Goal: Task Accomplishment & Management: Complete application form

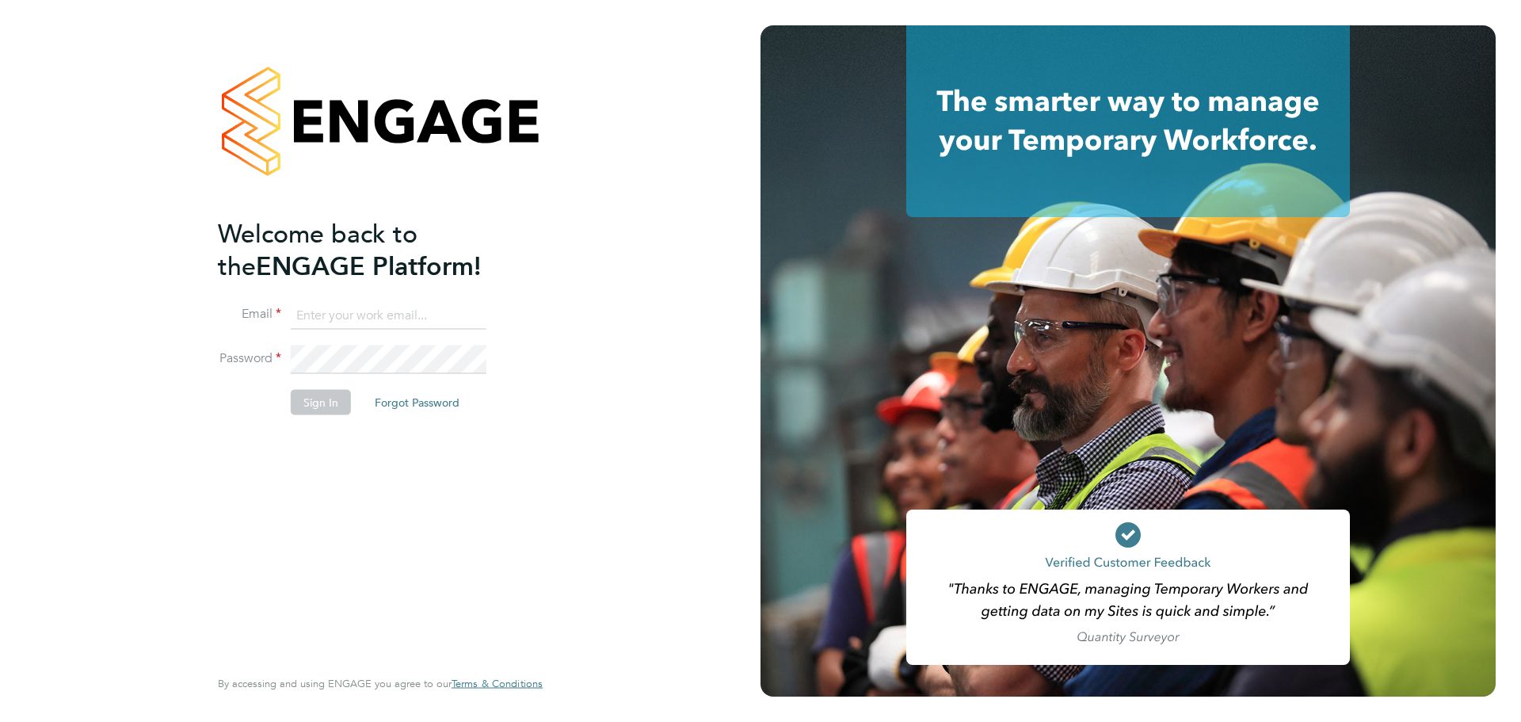
type input "kieran.trotter@randstad.co.uk"
click at [309, 401] on button "Sign In" at bounding box center [321, 401] width 60 height 25
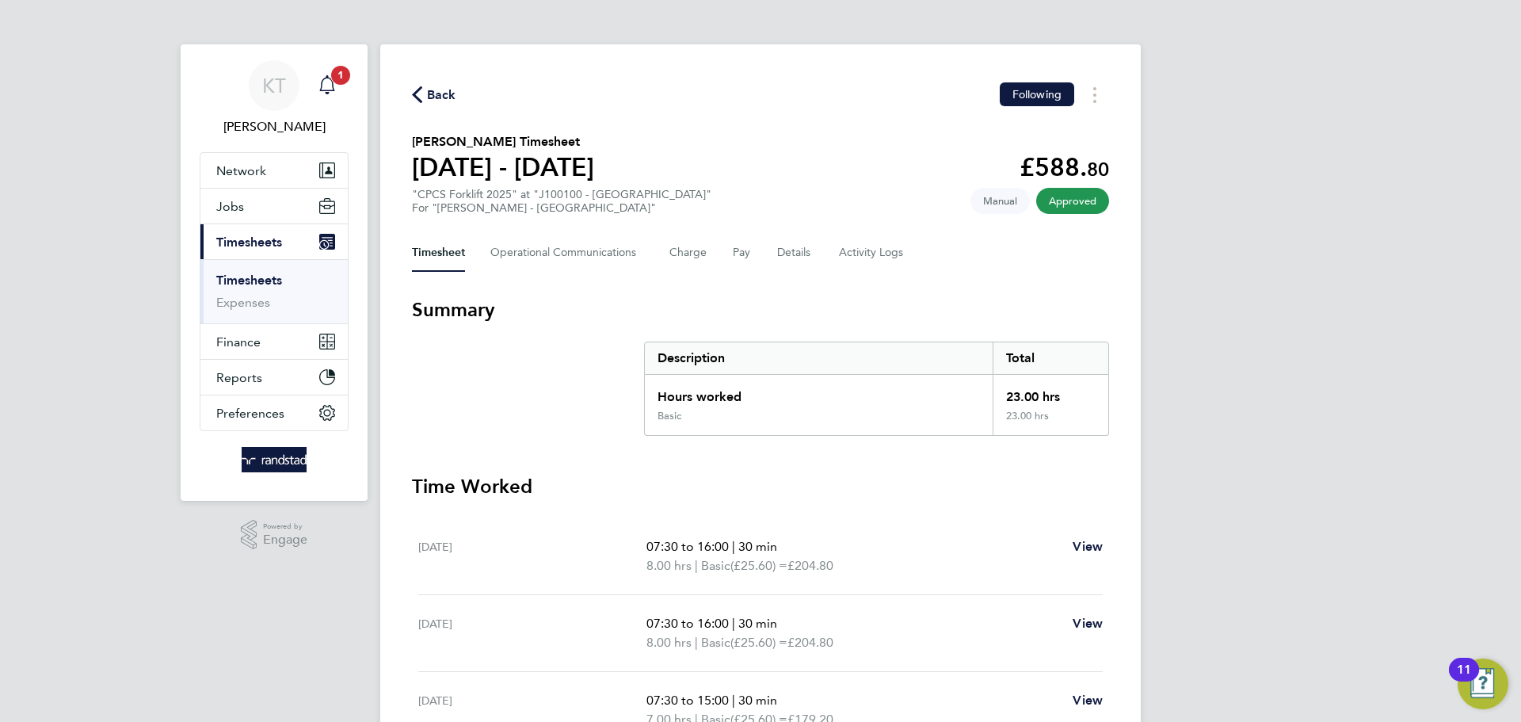
drag, startPoint x: 336, startPoint y: 68, endPoint x: 344, endPoint y: 75, distance: 10.7
click at [334, 71] on span "1" at bounding box center [340, 75] width 19 height 19
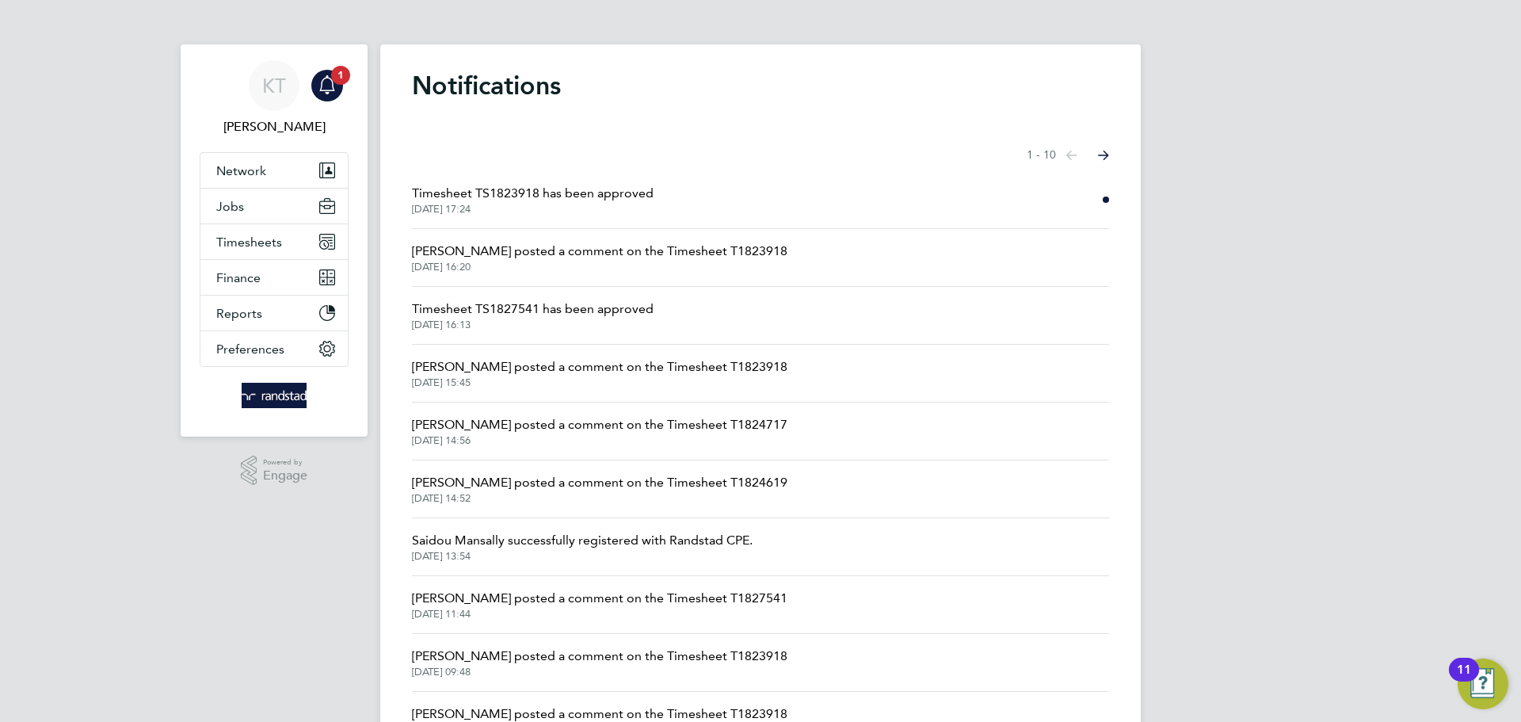
click at [514, 197] on span "Timesheet TS1823918 has been approved" at bounding box center [533, 193] width 242 height 19
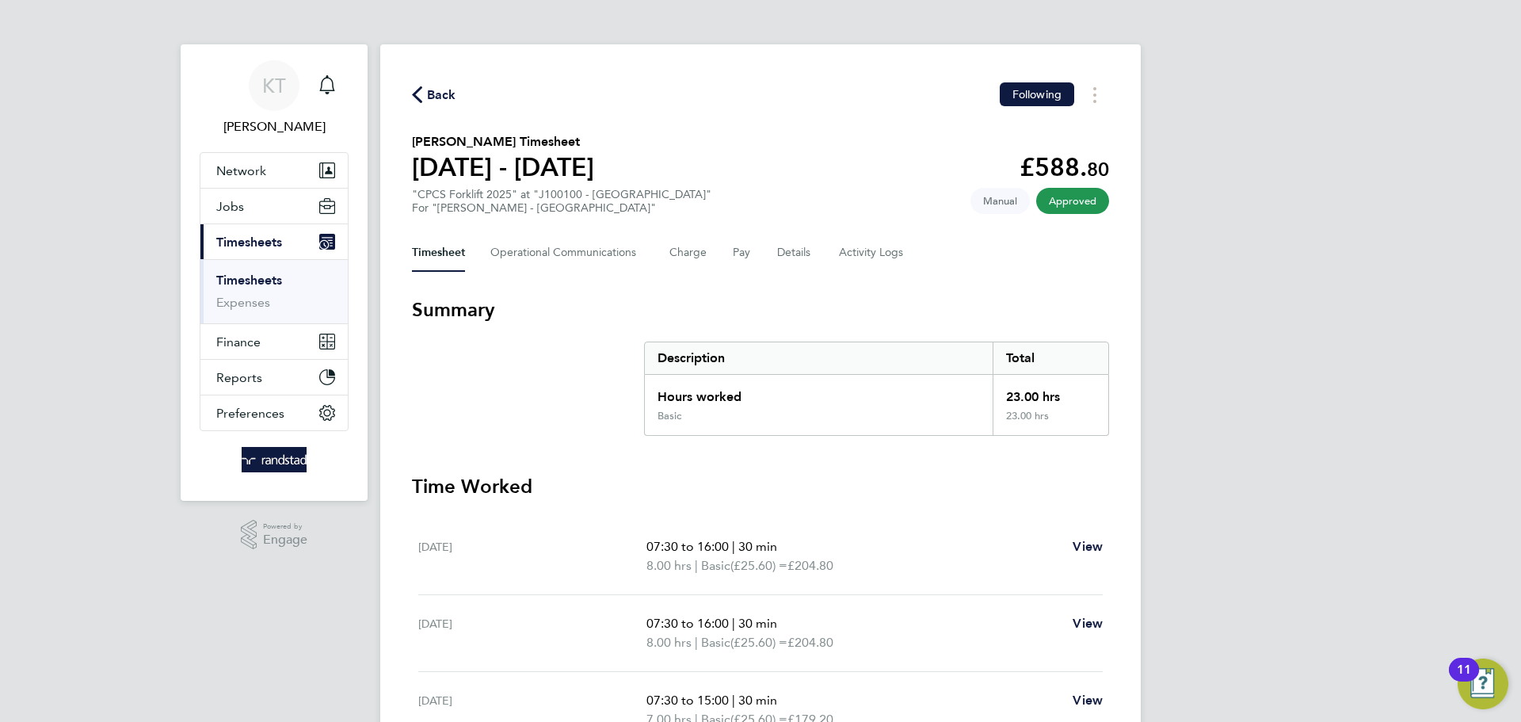
click at [236, 282] on link "Timesheets" at bounding box center [249, 280] width 66 height 15
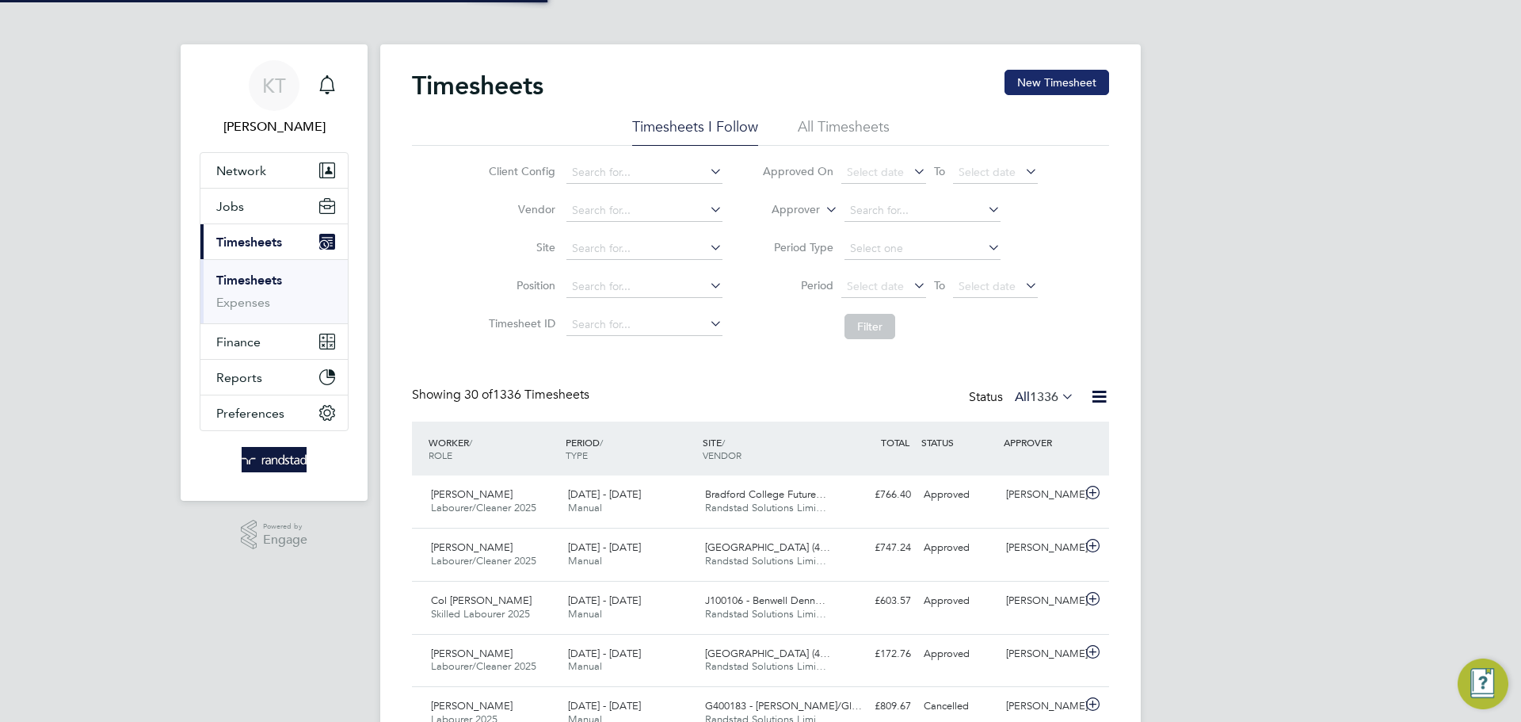
click at [1040, 82] on button "New Timesheet" at bounding box center [1057, 82] width 105 height 25
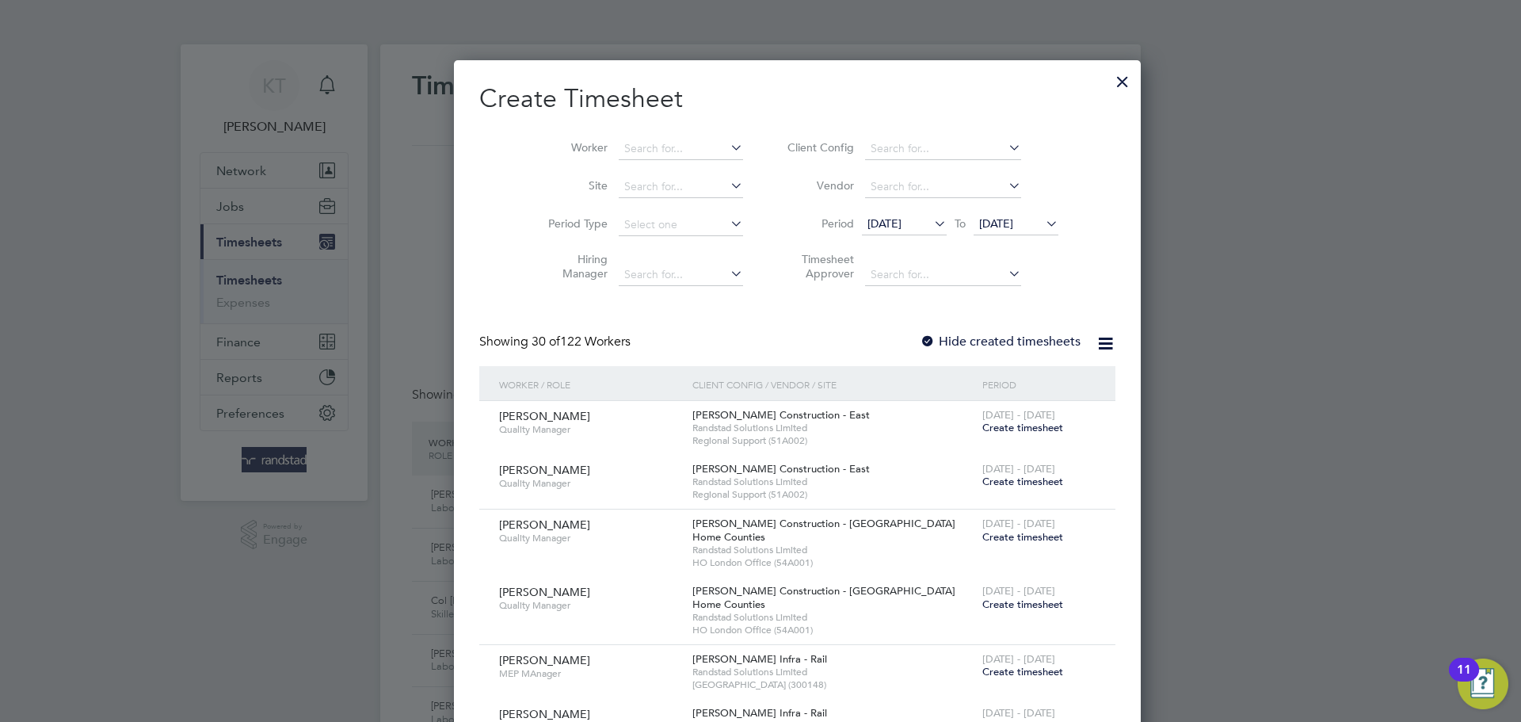
click at [672, 136] on li "Worker" at bounding box center [640, 149] width 246 height 38
click at [660, 139] on input at bounding box center [681, 149] width 124 height 22
click at [682, 166] on b "Green" at bounding box center [698, 169] width 32 height 13
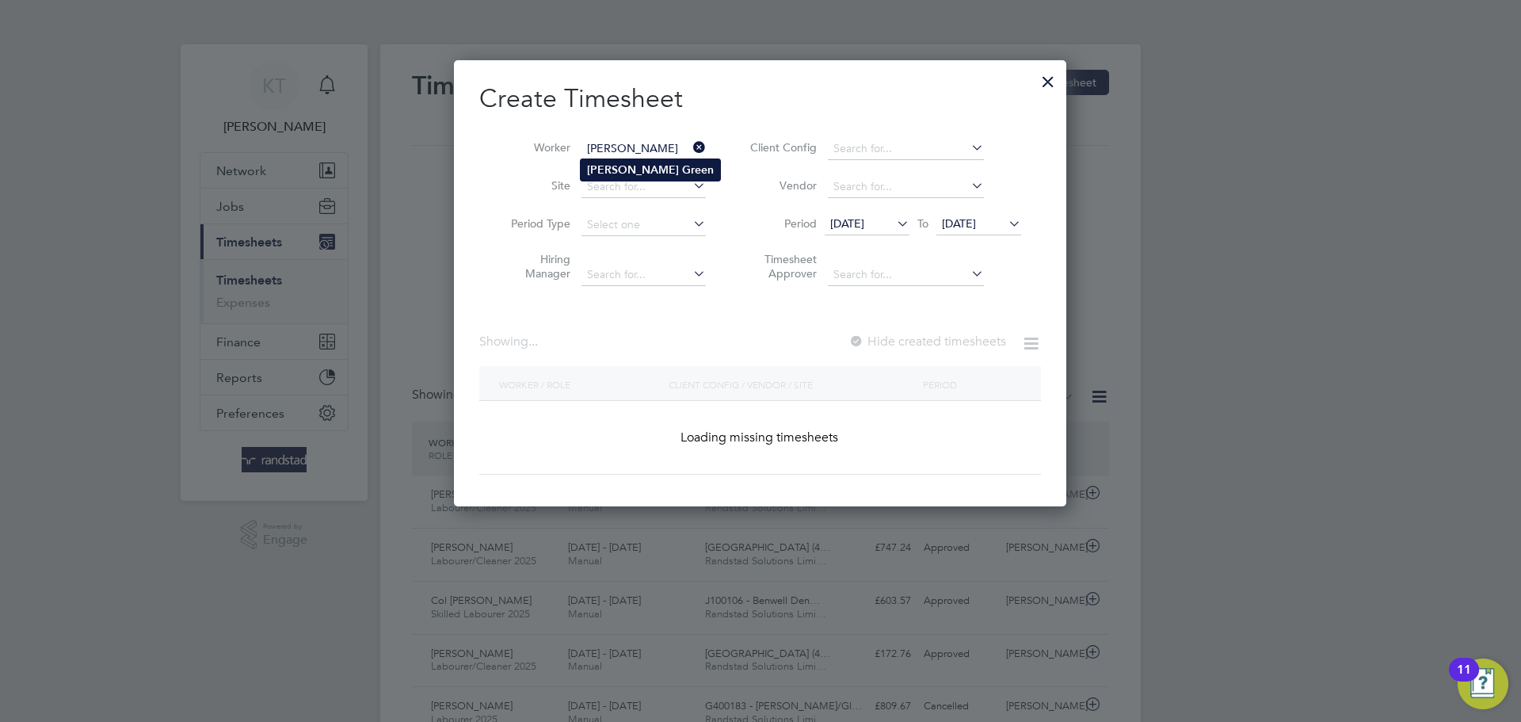
type input "[PERSON_NAME]"
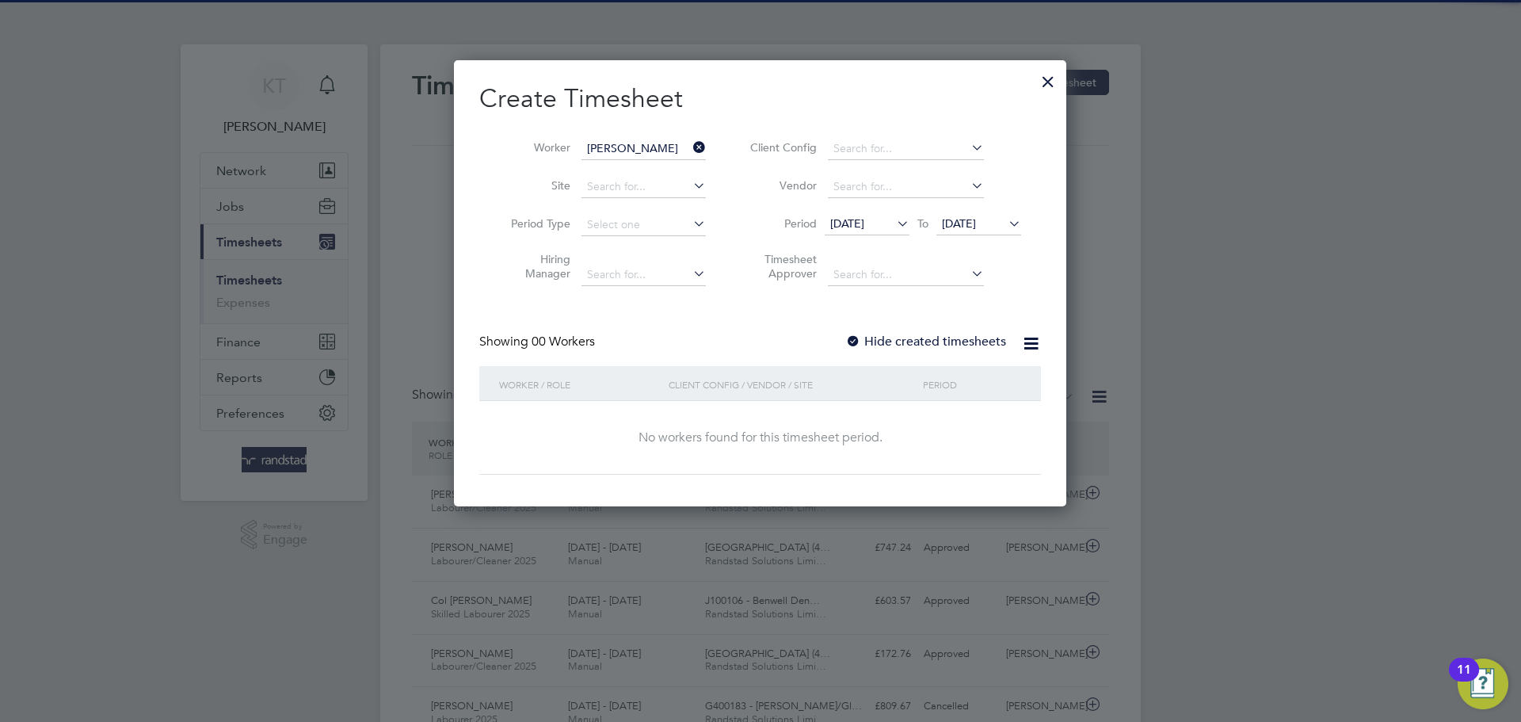
click at [865, 351] on div "Showing 00 Workers Hide created timesheets" at bounding box center [760, 350] width 562 height 32
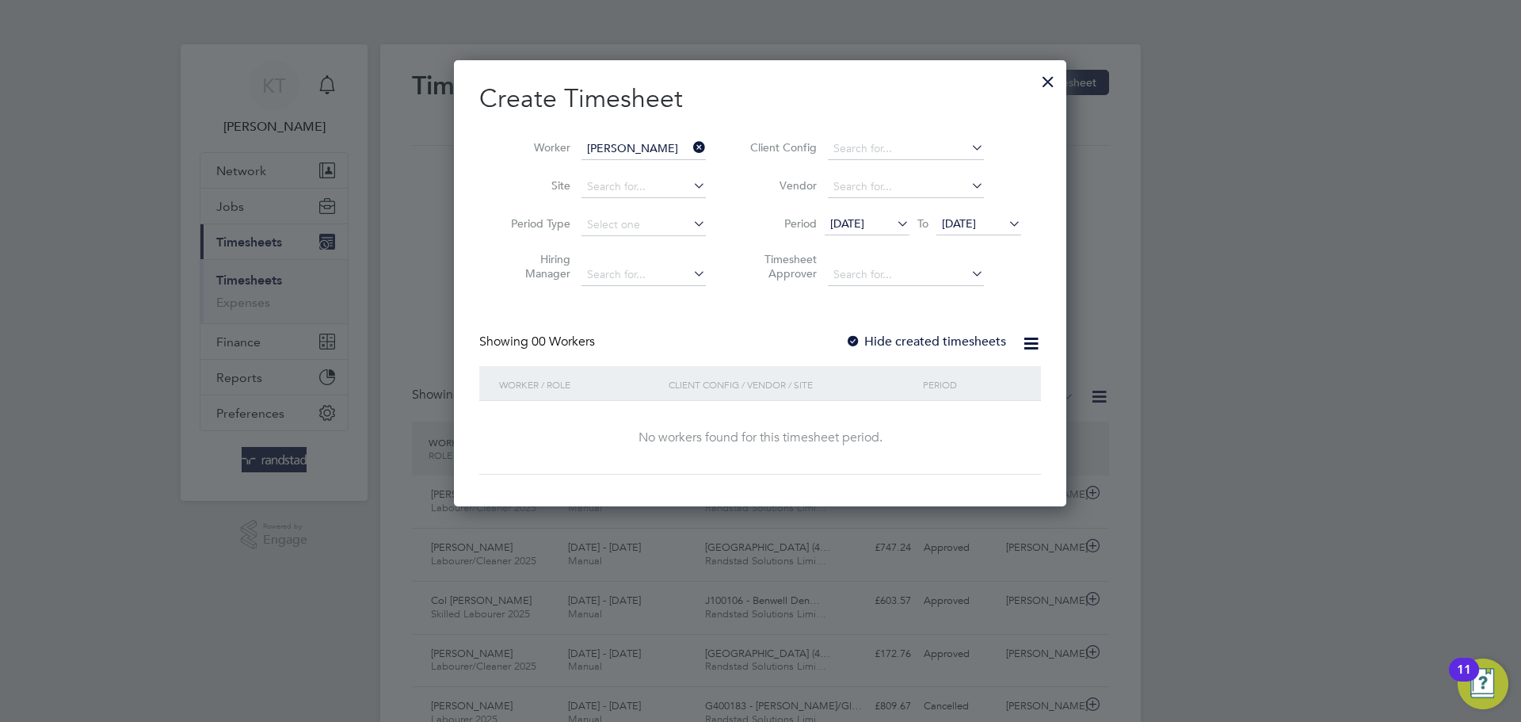
click at [865, 346] on label "Hide created timesheets" at bounding box center [926, 342] width 161 height 16
click at [976, 223] on span "[DATE]" at bounding box center [959, 223] width 34 height 14
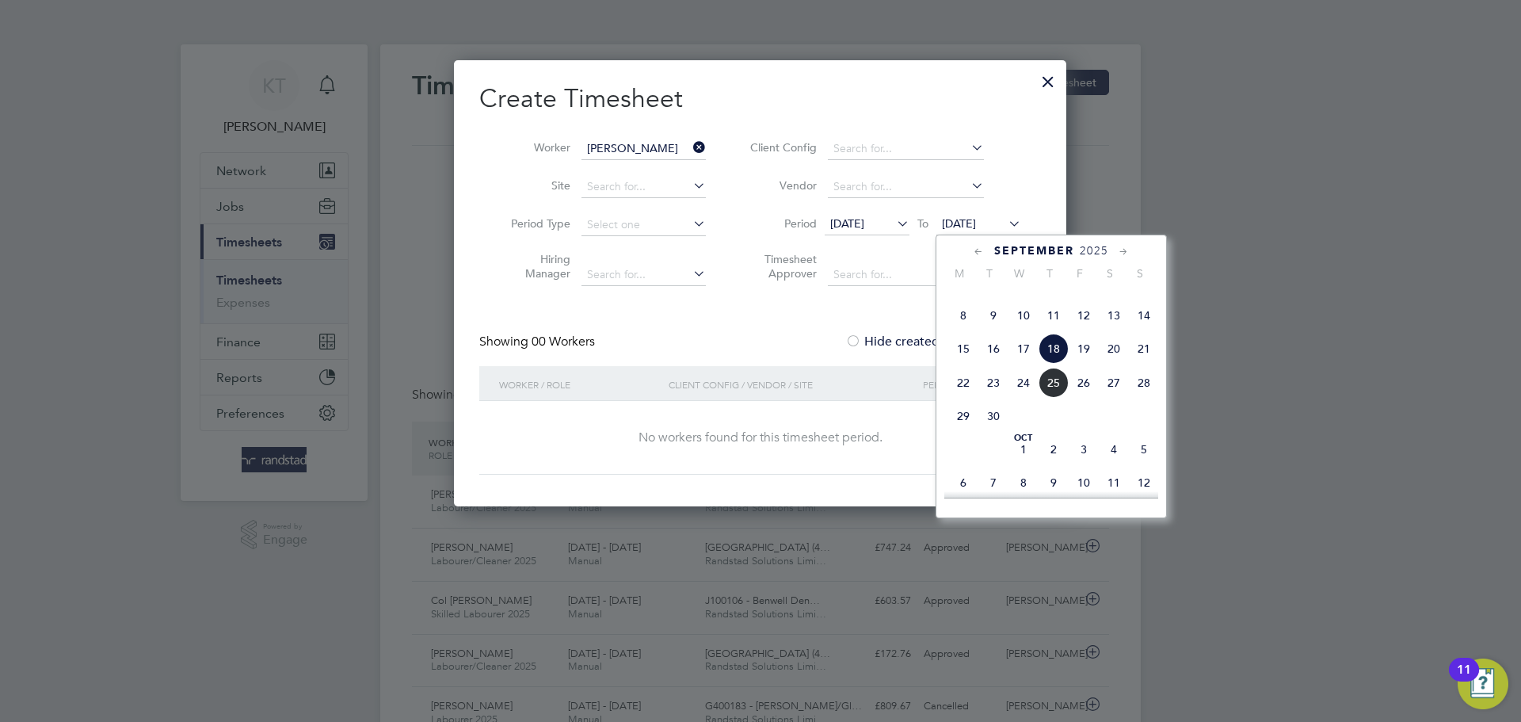
click at [1062, 398] on span "25" at bounding box center [1054, 383] width 30 height 30
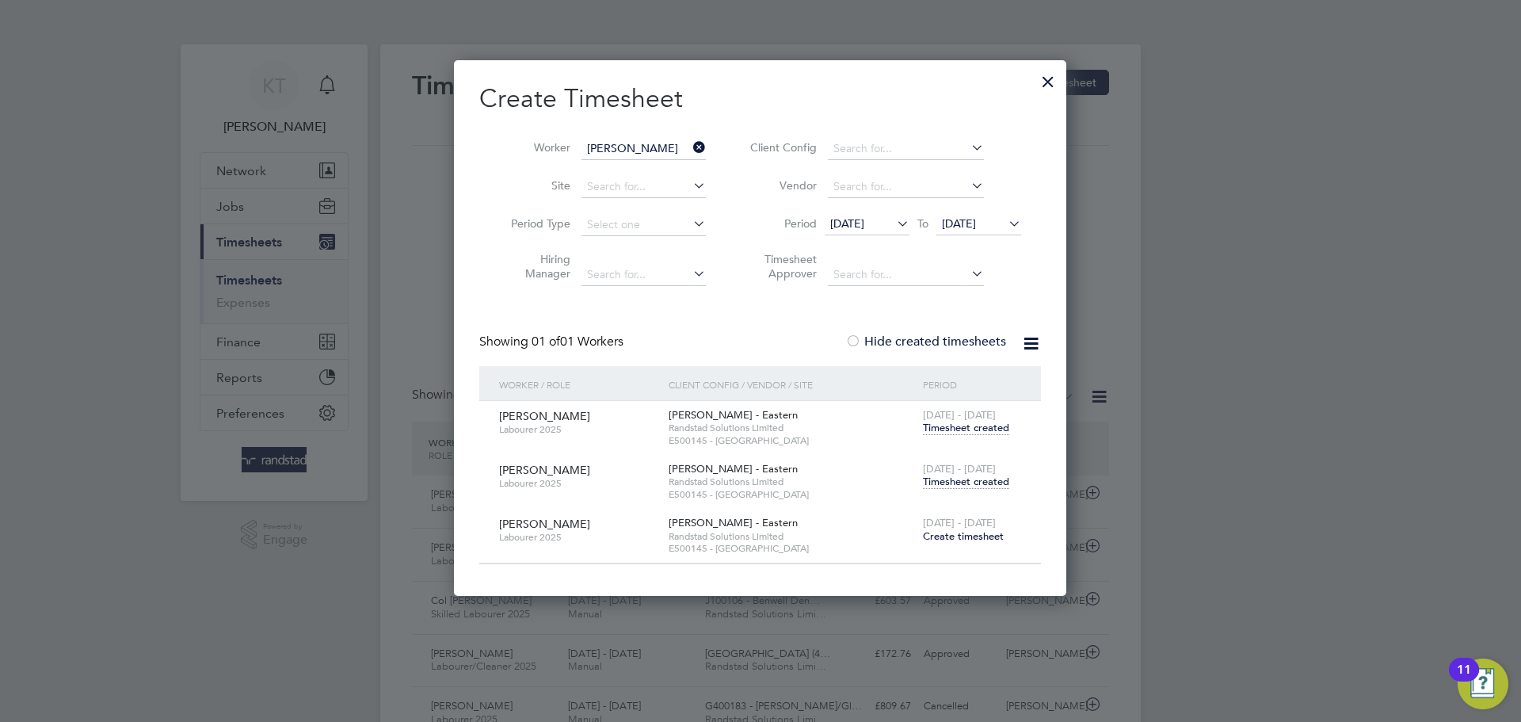
click at [988, 482] on span "Timesheet created" at bounding box center [966, 482] width 86 height 14
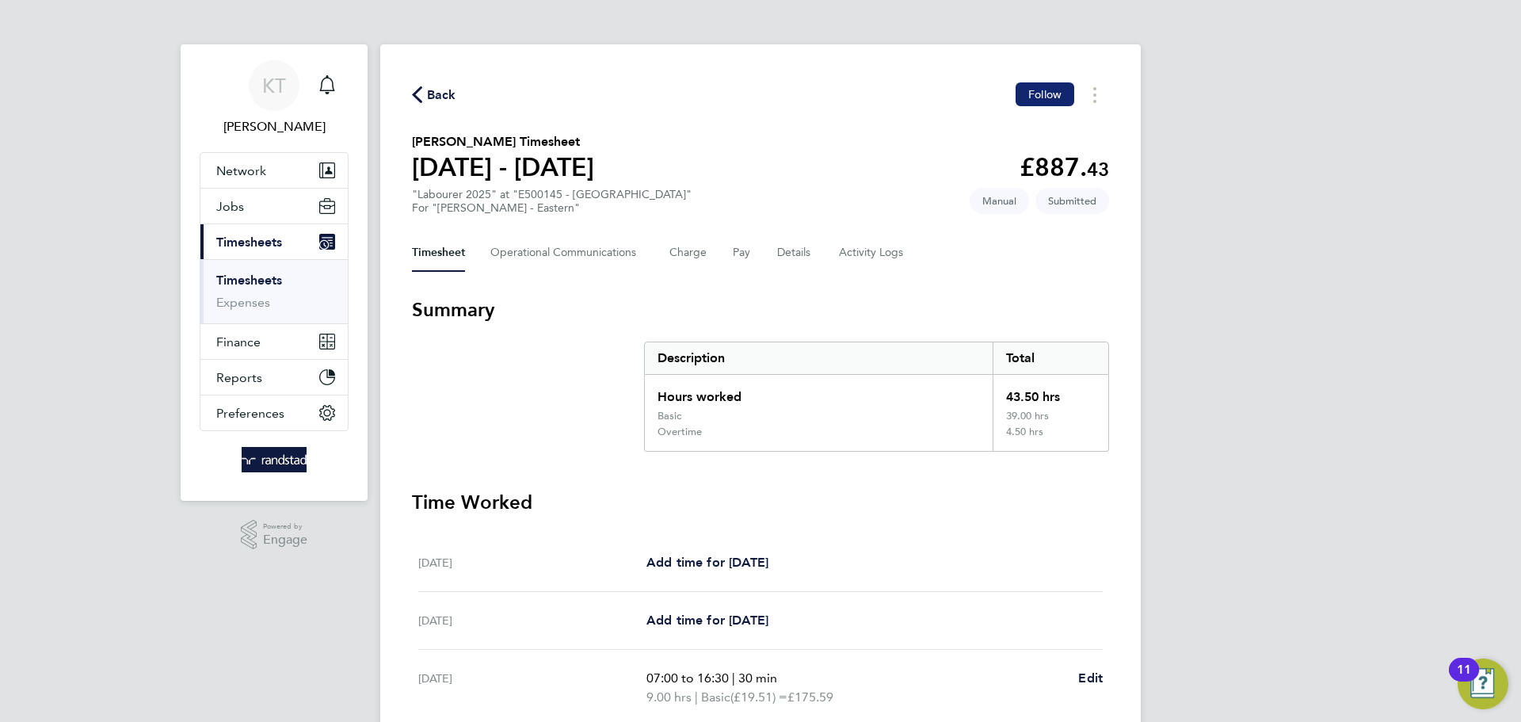
click at [1030, 94] on span "Follow" at bounding box center [1045, 94] width 33 height 14
click at [344, 84] on span "1" at bounding box center [340, 75] width 19 height 19
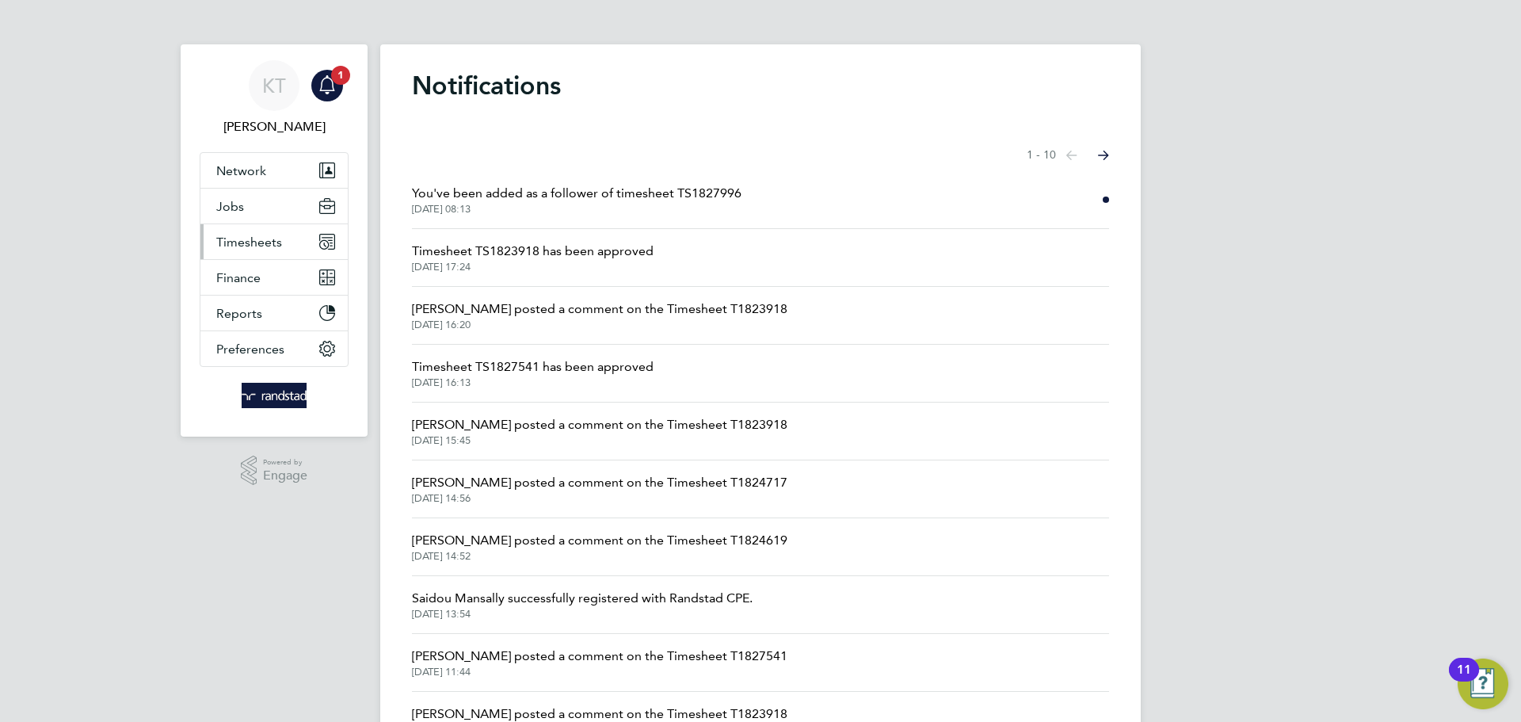
click at [236, 247] on span "Timesheets" at bounding box center [249, 242] width 66 height 15
click at [258, 236] on span "Timesheets" at bounding box center [249, 242] width 66 height 15
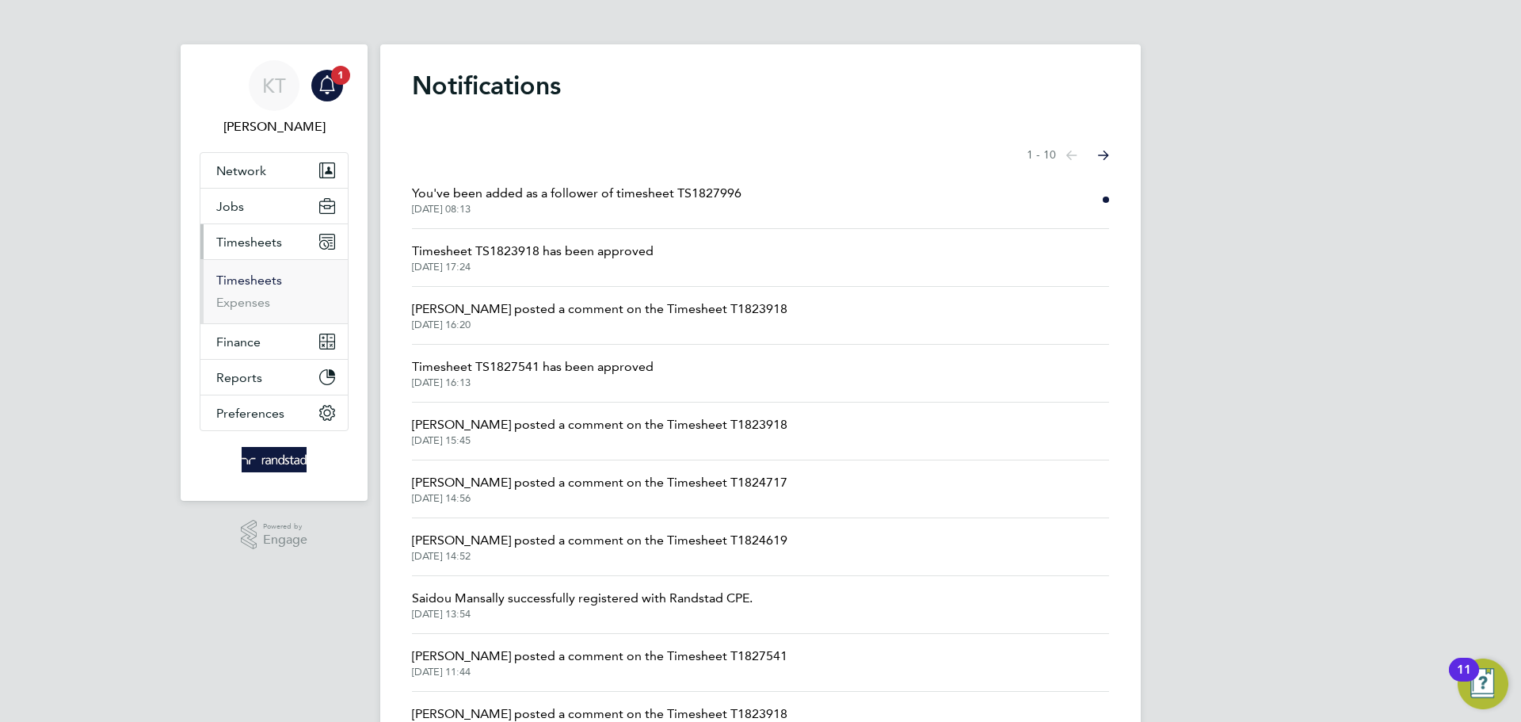
click at [240, 286] on link "Timesheets" at bounding box center [249, 280] width 66 height 15
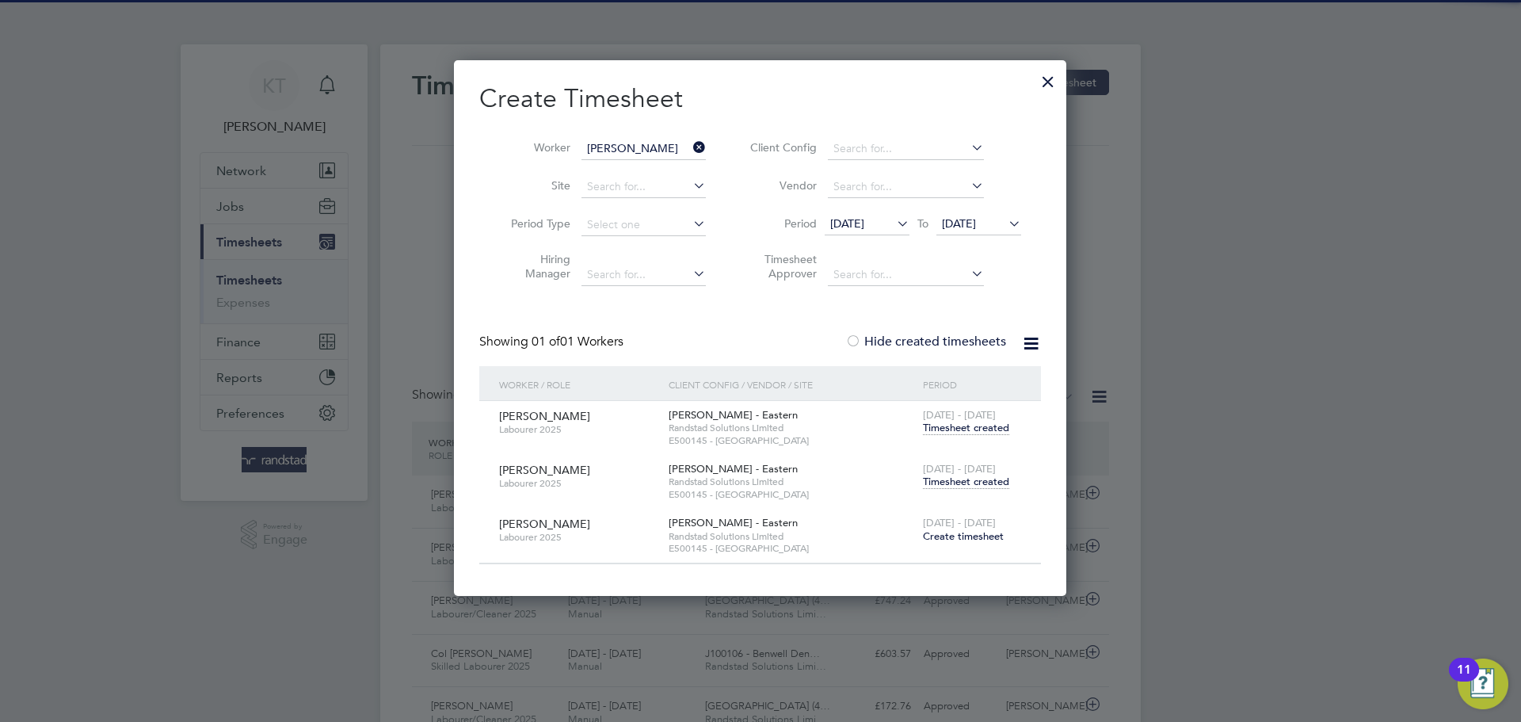
scroll to position [40, 138]
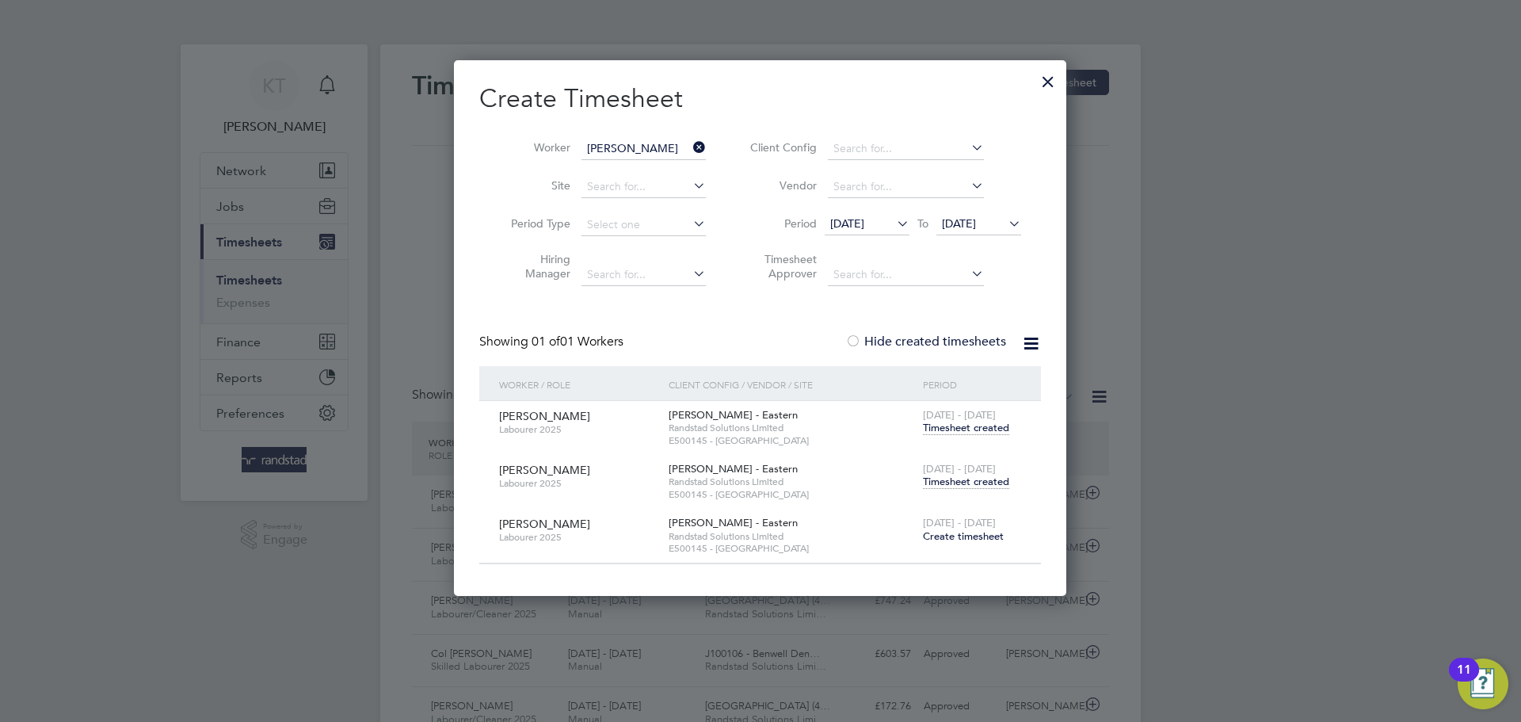
click at [975, 483] on span "Timesheet created" at bounding box center [966, 482] width 86 height 14
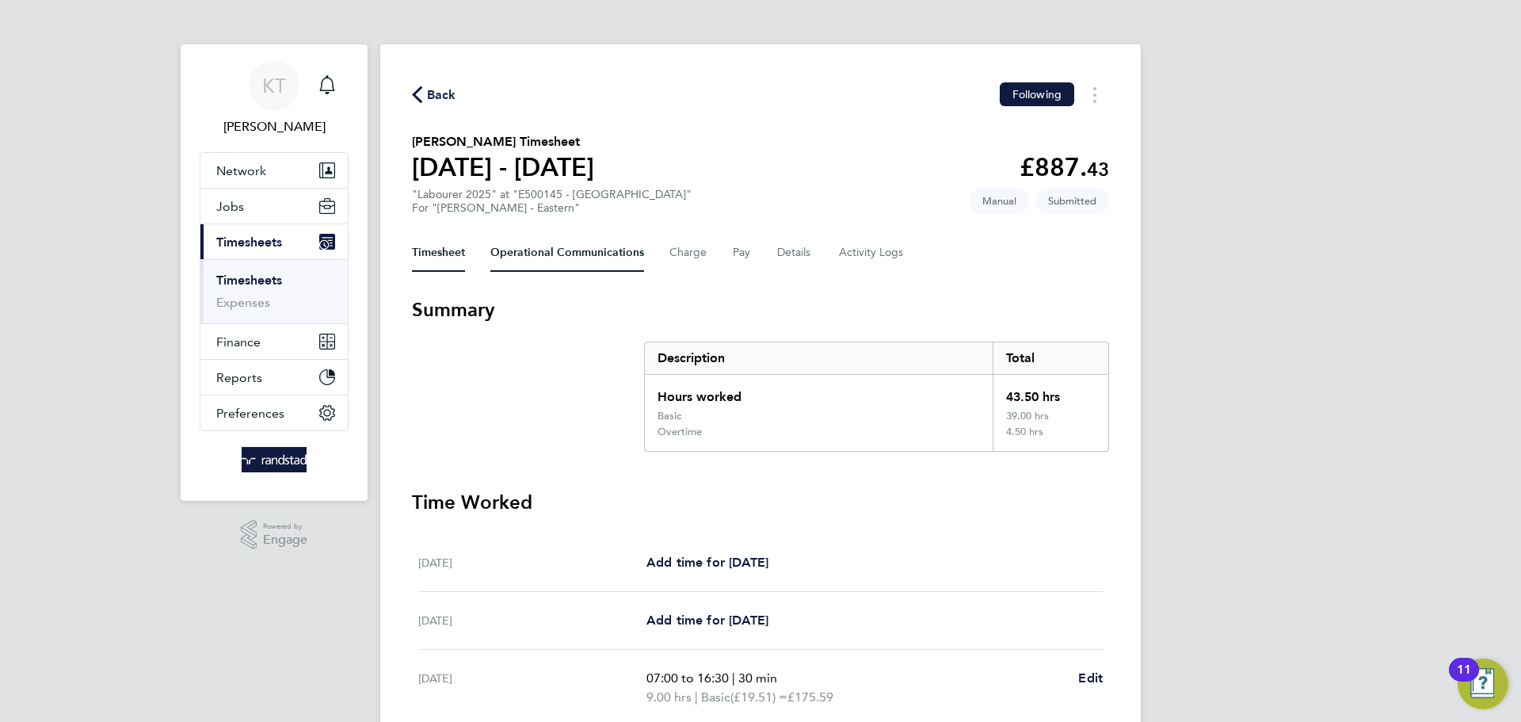
click at [618, 246] on Communications-tab "Operational Communications" at bounding box center [568, 253] width 154 height 38
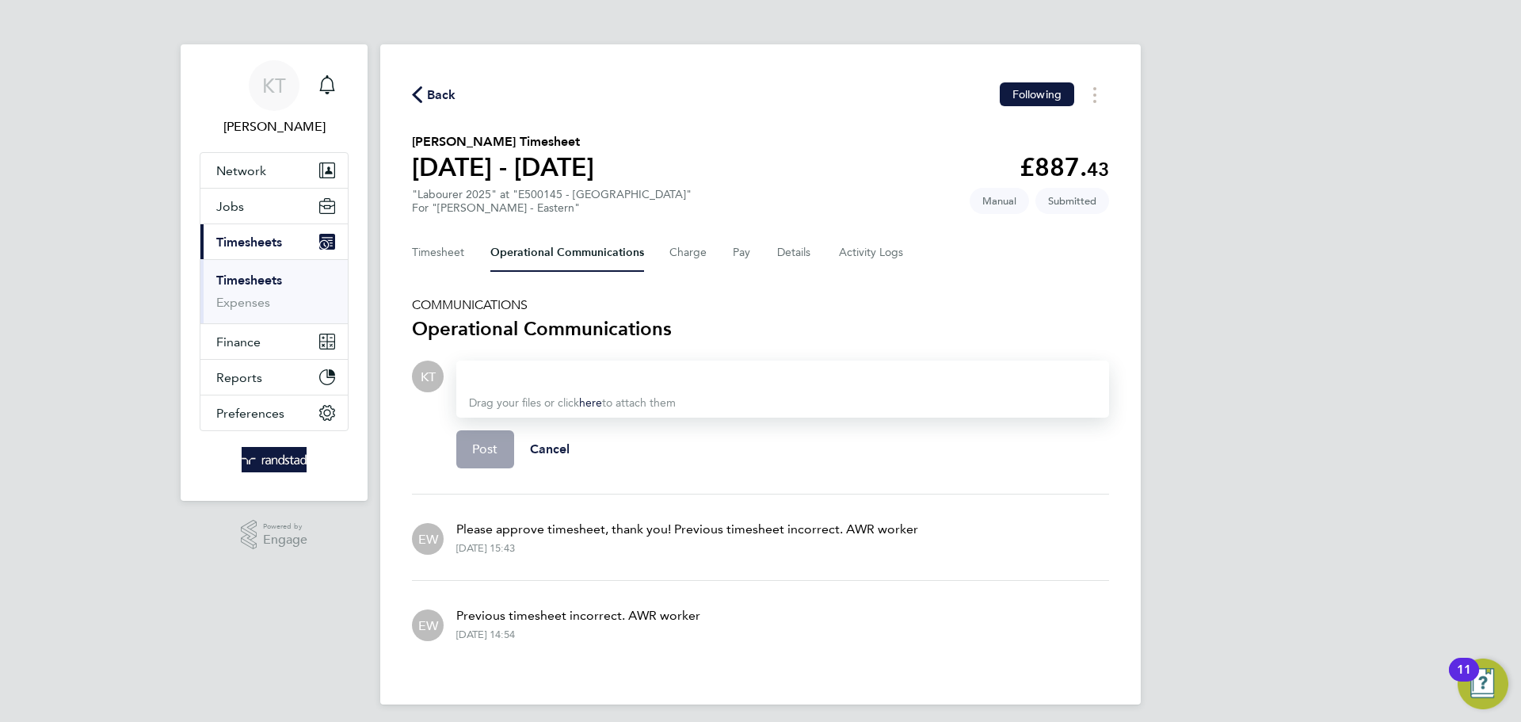
click at [753, 261] on div "Timesheet Operational Communications Charge Pay Details Activity Logs" at bounding box center [760, 253] width 697 height 38
click at [846, 265] on Logs-tab "Activity Logs" at bounding box center [872, 253] width 67 height 38
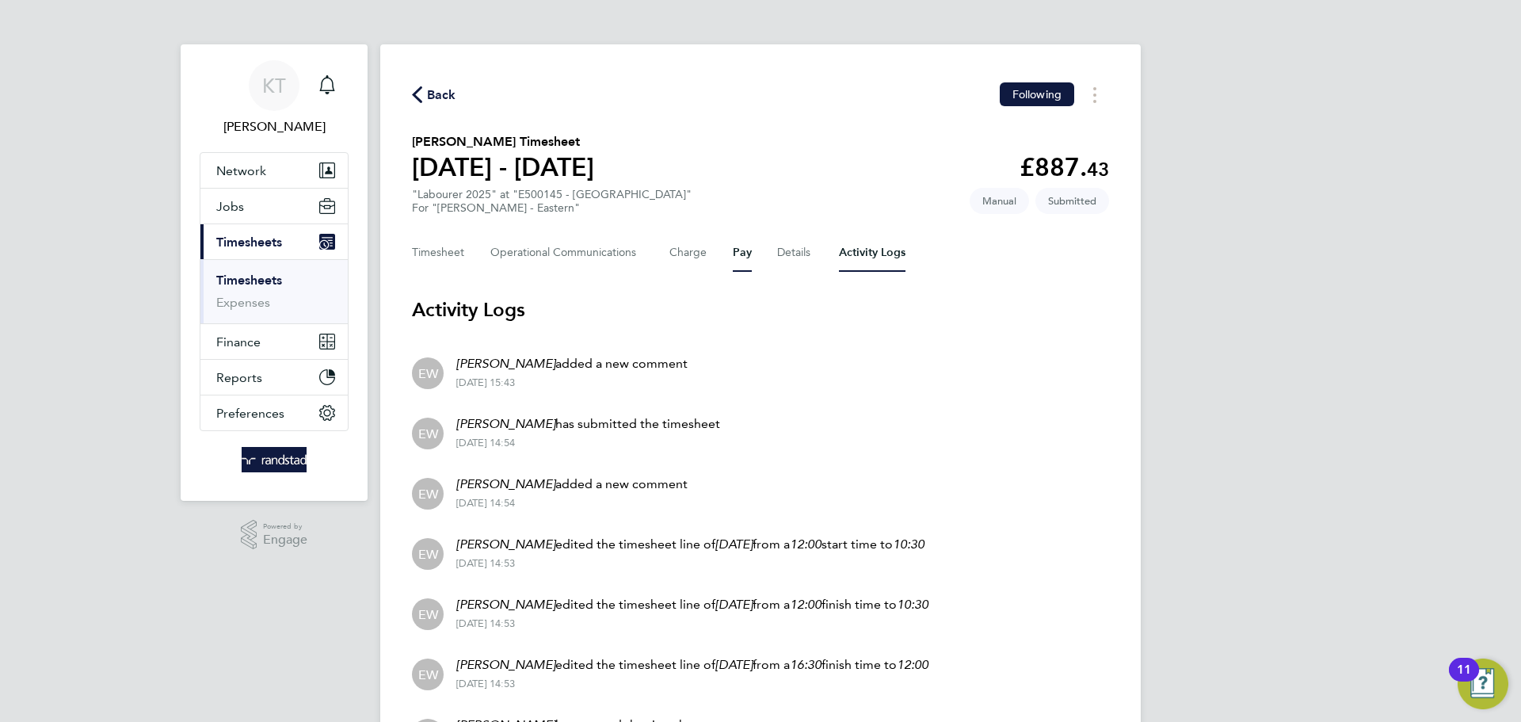
click at [733, 244] on button "Pay" at bounding box center [742, 253] width 19 height 38
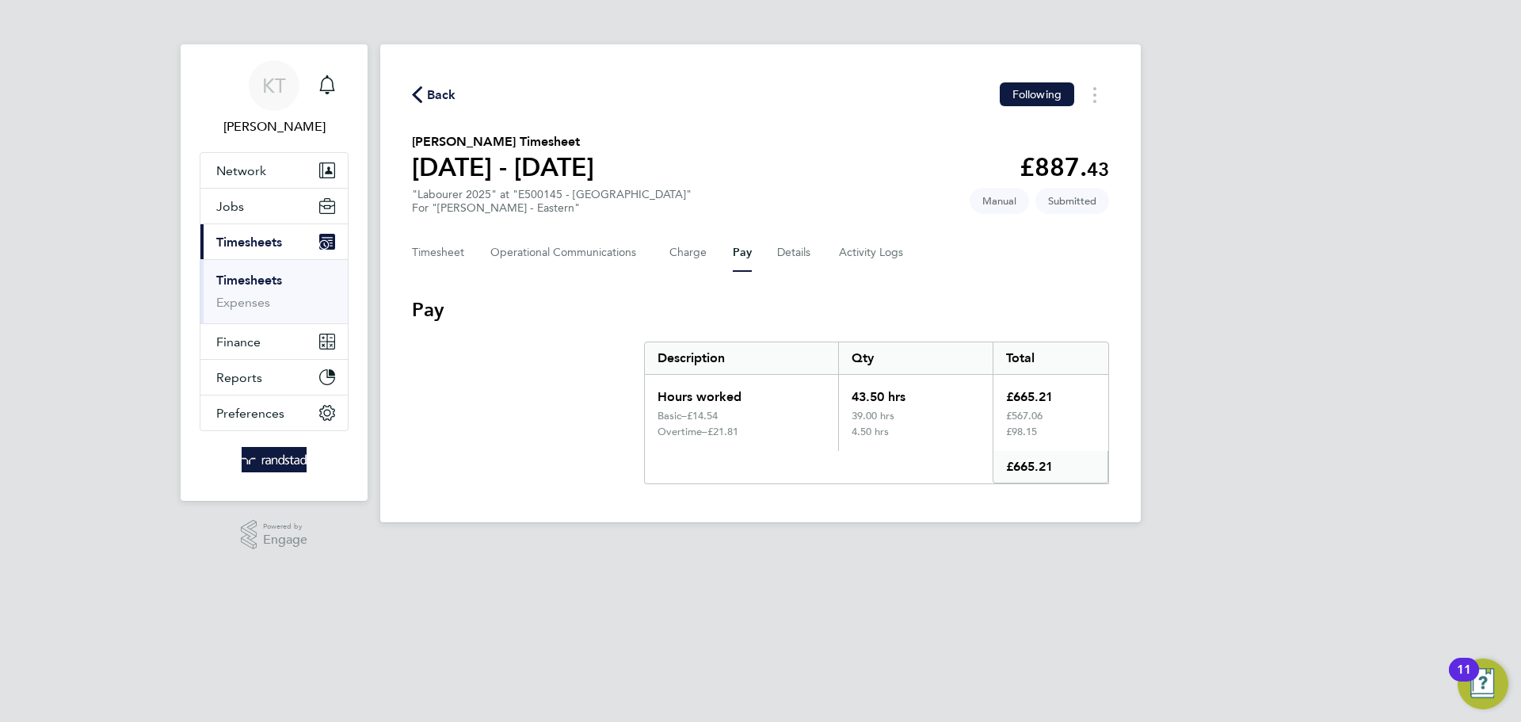
click at [934, 446] on div "4.50 hrs" at bounding box center [915, 438] width 155 height 25
